Goal: Transaction & Acquisition: Purchase product/service

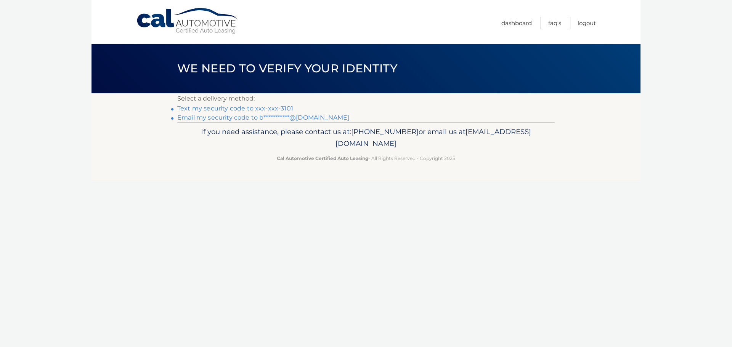
click at [241, 108] on link "Text my security code to xxx-xxx-3101" at bounding box center [235, 108] width 116 height 7
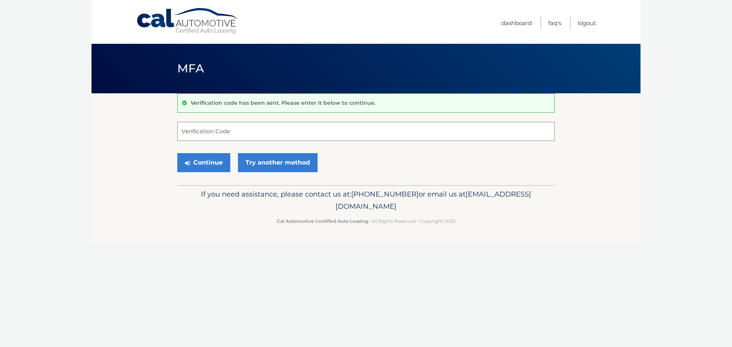
click at [275, 129] on input "Verification Code" at bounding box center [365, 131] width 377 height 19
type input "930404"
click at [211, 161] on button "Continue" at bounding box center [203, 162] width 53 height 19
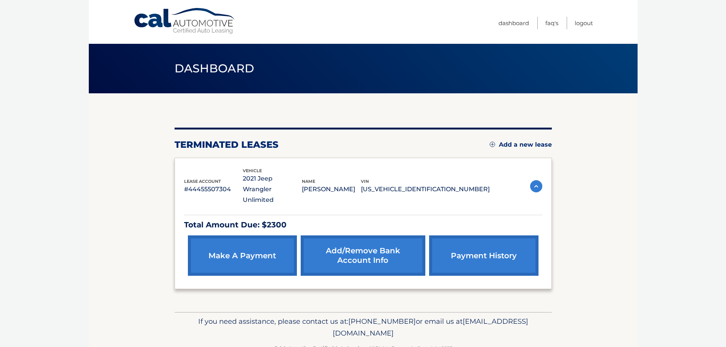
click at [245, 244] on link "make a payment" at bounding box center [242, 255] width 109 height 40
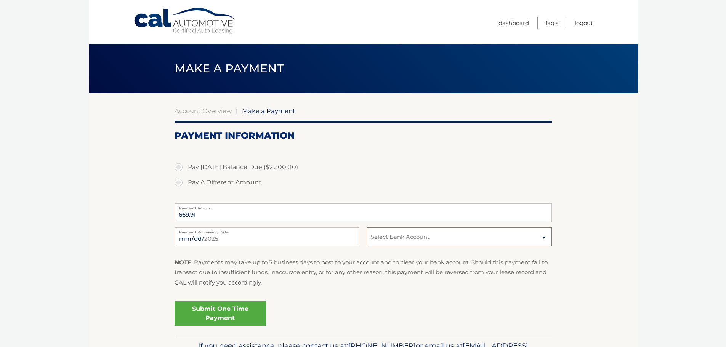
click at [400, 235] on select "Select Bank Account Checking CITIZENS BANK, NATIONAL ASSOCIATION *****5901 bcb …" at bounding box center [459, 236] width 185 height 19
select select "MTM1ZWJkNzQtMjBjYi00NjI5LWJiYTAtYmE2OGYzYTdjZmM2"
click at [367, 227] on select "Select Bank Account Checking CITIZENS BANK, NATIONAL ASSOCIATION *****5901 bcb …" at bounding box center [459, 236] width 185 height 19
drag, startPoint x: 208, startPoint y: 213, endPoint x: 146, endPoint y: 212, distance: 62.5
click at [146, 212] on section "Account Overview | Make a Payment Payment Information Pay Today's Balance Due (…" at bounding box center [363, 214] width 549 height 243
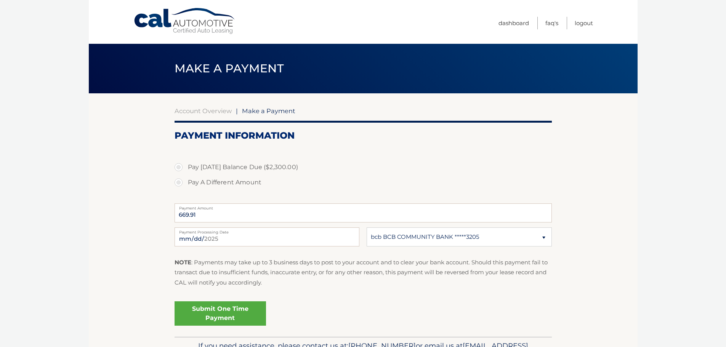
click at [180, 182] on label "Pay A Different Amount" at bounding box center [363, 182] width 377 height 15
click at [180, 182] on input "Pay A Different Amount" at bounding box center [182, 181] width 8 height 12
radio input "true"
click at [208, 216] on input "Payment Amount" at bounding box center [363, 212] width 377 height 19
type input "100.00"
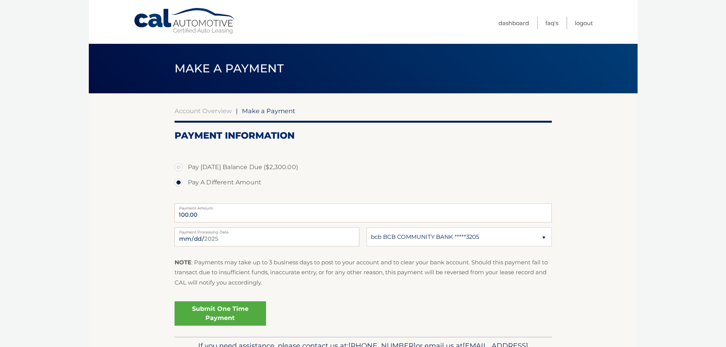
click at [118, 226] on section "Account Overview | Make a Payment Payment Information Pay Today's Balance Due (…" at bounding box center [363, 214] width 549 height 243
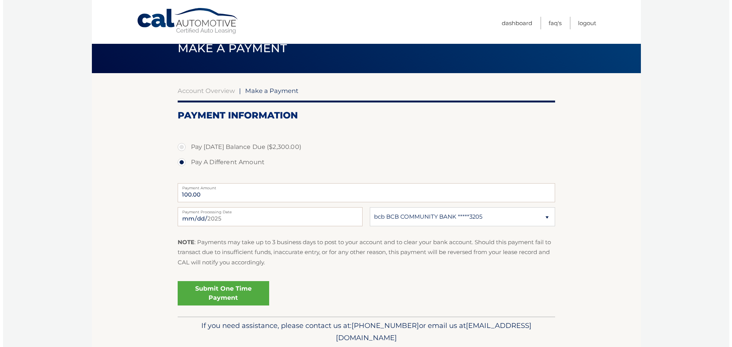
scroll to position [38, 0]
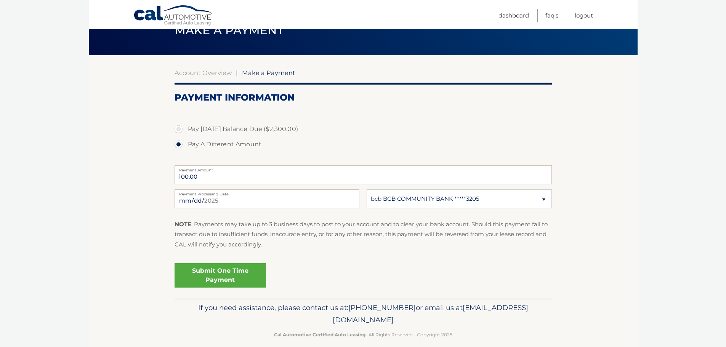
click at [219, 272] on link "Submit One Time Payment" at bounding box center [220, 275] width 91 height 24
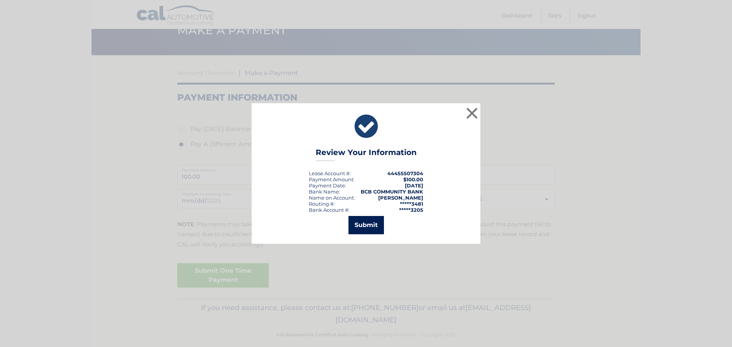
click at [368, 226] on button "Submit" at bounding box center [365, 225] width 35 height 18
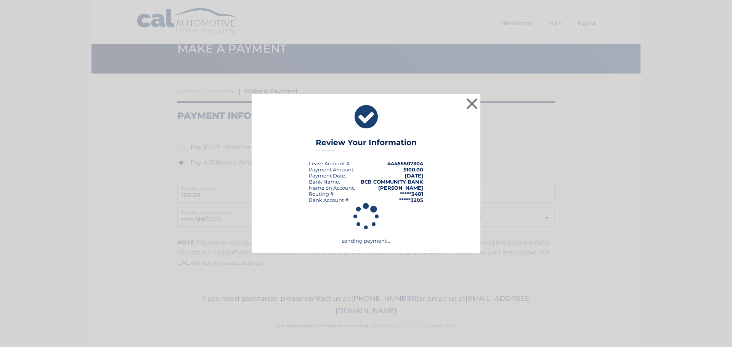
scroll to position [20, 0]
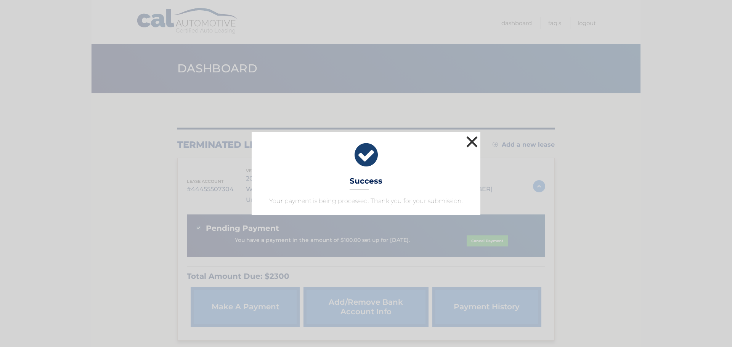
click at [470, 140] on button "×" at bounding box center [471, 141] width 15 height 15
